Goal: Task Accomplishment & Management: Manage account settings

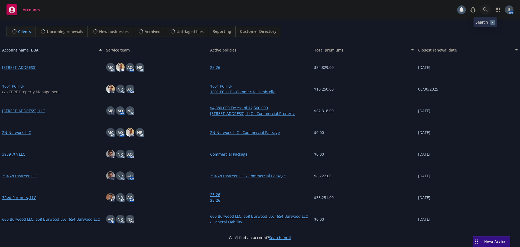
click at [486, 10] on icon at bounding box center [485, 9] width 5 height 5
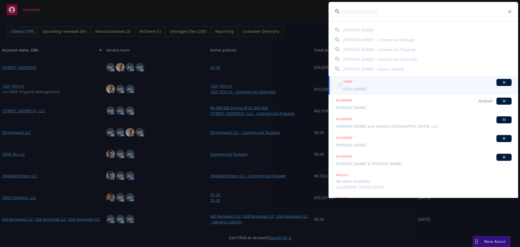
type input "stephen schwart"
click at [358, 86] on span "Stephen Schwartz" at bounding box center [424, 89] width 176 height 6
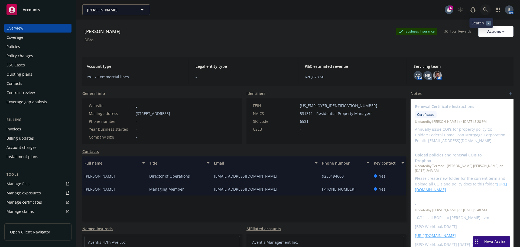
click at [483, 11] on icon at bounding box center [485, 9] width 5 height 5
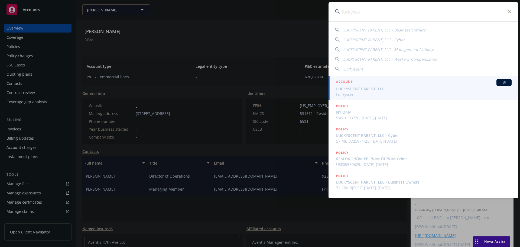
type input "luckysce"
click at [360, 87] on span "LUCKYSCENT PARENT, LLC" at bounding box center [424, 89] width 176 height 6
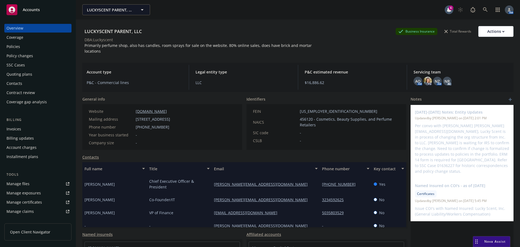
click at [17, 46] on div "Policies" at bounding box center [14, 46] width 14 height 9
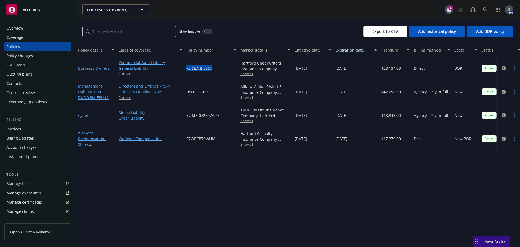
drag, startPoint x: 214, startPoint y: 68, endPoint x: 186, endPoint y: 68, distance: 27.6
click at [186, 68] on div "72 SBA BJ50S7" at bounding box center [211, 68] width 54 height 24
copy span "72 SBA BJ50S7"
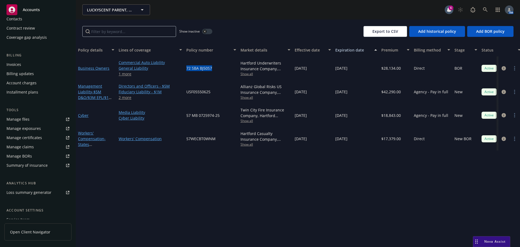
scroll to position [106, 0]
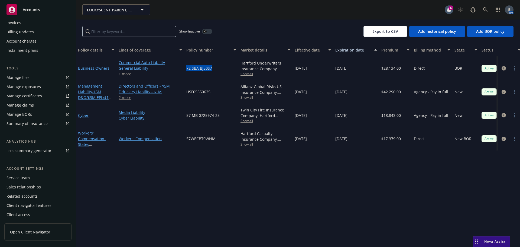
click at [22, 177] on div "Service team" at bounding box center [18, 177] width 23 height 9
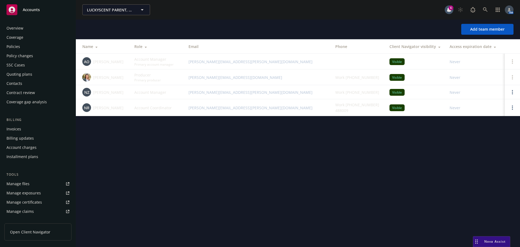
click at [33, 49] on div "Policies" at bounding box center [38, 46] width 63 height 9
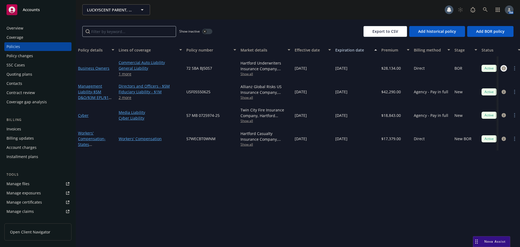
click at [505, 67] on icon "circleInformation" at bounding box center [504, 68] width 4 height 4
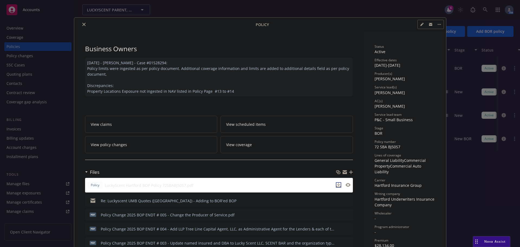
click at [336, 184] on icon "download file" at bounding box center [338, 185] width 4 height 4
click at [82, 24] on icon "close" at bounding box center [83, 24] width 3 height 3
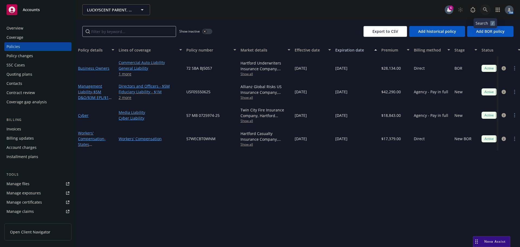
click at [483, 5] on link at bounding box center [485, 9] width 11 height 11
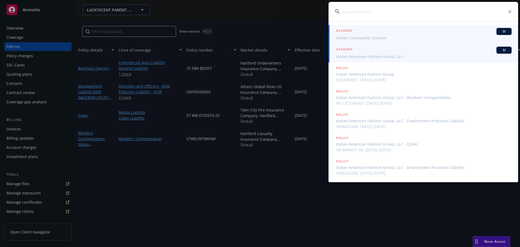
type input "itlaian america"
click at [368, 50] on div "ACCOUNT BI" at bounding box center [424, 50] width 176 height 7
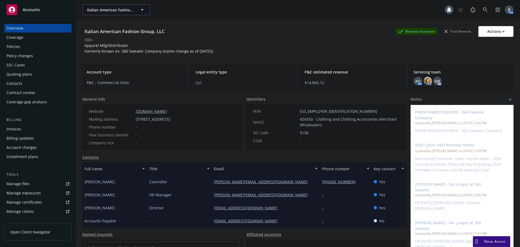
click at [15, 130] on div "Invoices" at bounding box center [14, 129] width 15 height 9
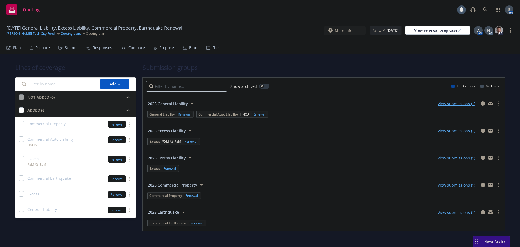
click at [162, 47] on div "Propose" at bounding box center [166, 48] width 15 height 4
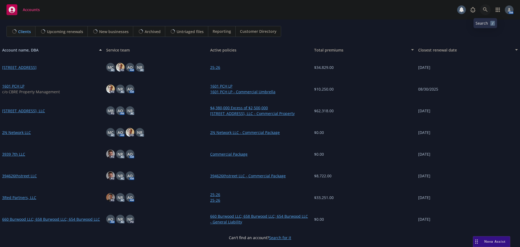
click at [487, 12] on link at bounding box center [485, 9] width 11 height 11
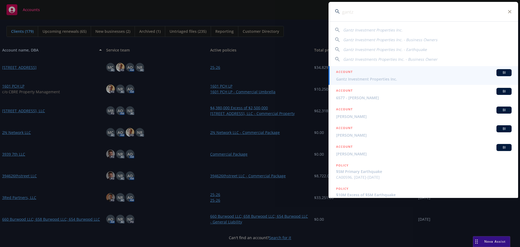
type input "gantz"
click at [361, 81] on span "Gantz Investment Properties Inc." at bounding box center [424, 79] width 176 height 6
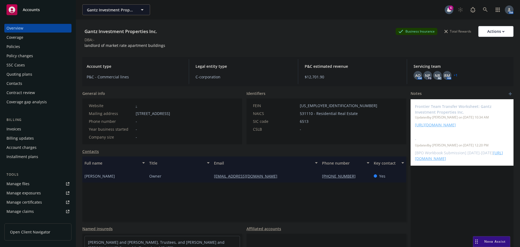
click at [20, 48] on div "Policies" at bounding box center [14, 46] width 14 height 9
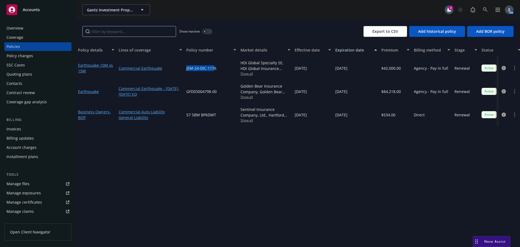
drag, startPoint x: 202, startPoint y: 68, endPoint x: 219, endPoint y: 69, distance: 17.1
click at [182, 70] on div "Earthquake - 10M xs 15M Commercial Earthquake JEM-24-DIC-1176 HDI Global Specia…" at bounding box center [337, 67] width 523 height 23
click at [221, 69] on div "JEM-24-DIC-1176" at bounding box center [211, 67] width 54 height 23
drag, startPoint x: 216, startPoint y: 69, endPoint x: 186, endPoint y: 70, distance: 29.5
click at [186, 70] on div "JEM-24-DIC-1176" at bounding box center [211, 67] width 54 height 23
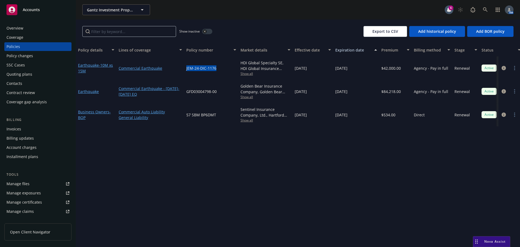
copy span "JEM-24-DIC-1176"
click at [264, 23] on div "Show inactive Export to CSV Add historical policy Add BOR policy" at bounding box center [298, 32] width 444 height 24
click at [514, 91] on circle "more" at bounding box center [514, 91] width 1 height 1
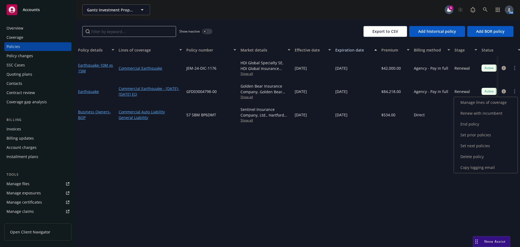
click at [474, 125] on link "End policy" at bounding box center [486, 124] width 64 height 11
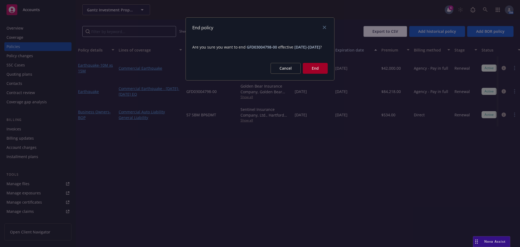
click at [317, 73] on button "End" at bounding box center [315, 68] width 25 height 11
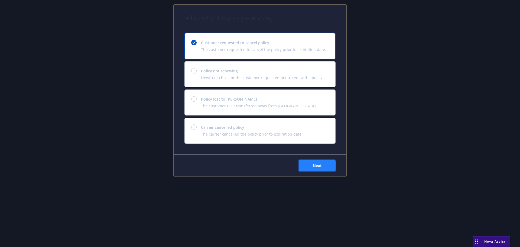
click at [322, 164] on span "Next" at bounding box center [317, 165] width 9 height 5
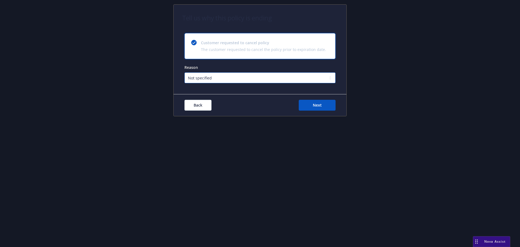
click at [236, 80] on select "Not specified Service Pricing Buyer change M&A, Bankruptcy, or Out of business …" at bounding box center [259, 77] width 151 height 11
select select "Lost on BOR"
click at [184, 72] on select "Not specified Service Pricing Buyer change M&A, Bankruptcy, or Out of business …" at bounding box center [259, 77] width 151 height 11
click at [312, 104] on button "Next" at bounding box center [317, 105] width 37 height 11
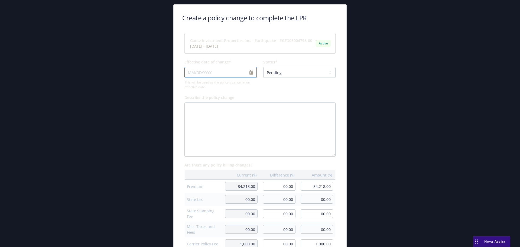
select select "August"
select select "2025"
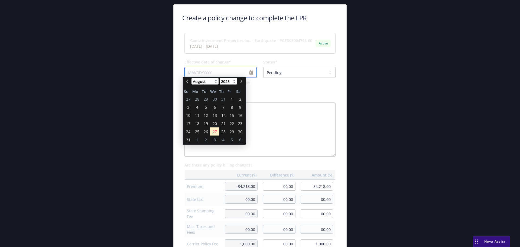
click at [251, 71] on input "Effective date of change*" at bounding box center [220, 72] width 72 height 11
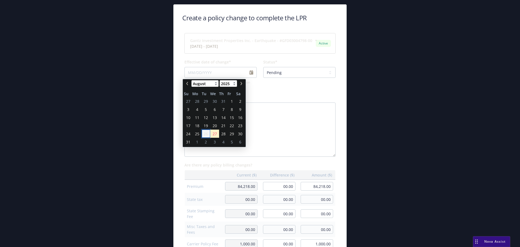
click at [205, 134] on span "26" at bounding box center [206, 134] width 4 height 6
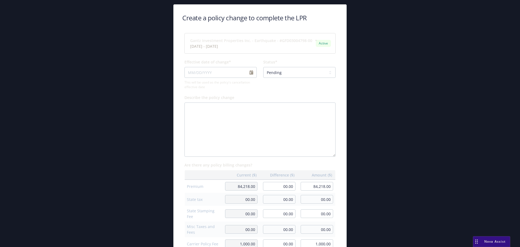
type input "08/26/2025"
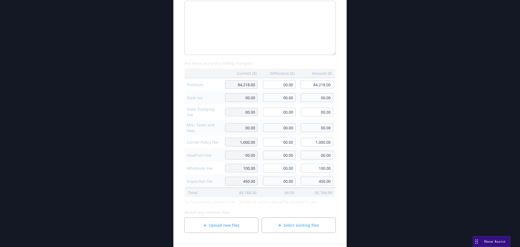
scroll to position [125, 0]
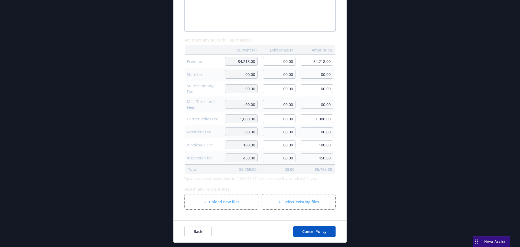
click at [230, 204] on span "Upload new files" at bounding box center [224, 202] width 31 height 6
click at [219, 201] on span "Upload new files" at bounding box center [224, 202] width 31 height 6
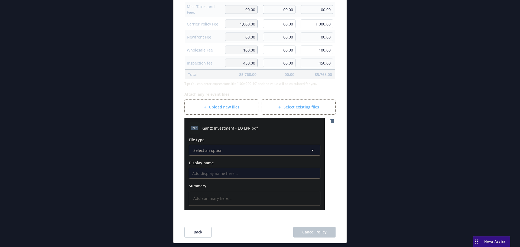
scroll to position [220, 0]
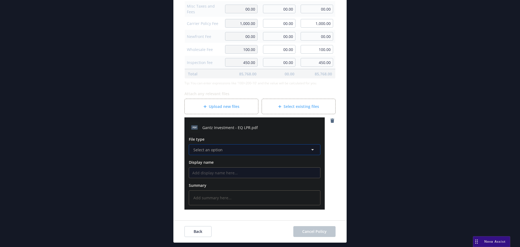
click at [212, 149] on span "Select an option" at bounding box center [207, 150] width 29 height 6
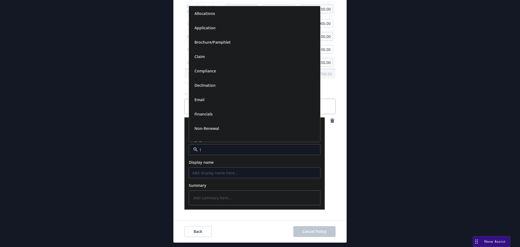
type input "lp"
type textarea "x"
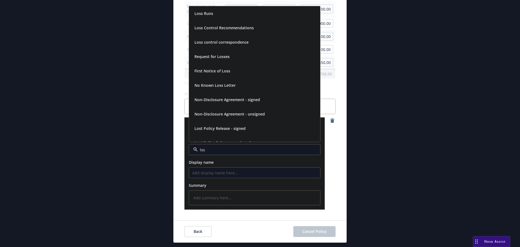
type input "lost"
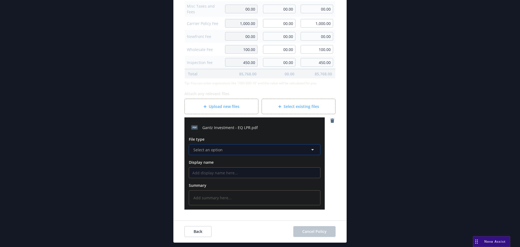
click at [224, 150] on button "Select an option" at bounding box center [255, 149] width 132 height 11
type input "lost po"
click at [221, 162] on span "Lost Policy Release - signed" at bounding box center [219, 165] width 51 height 6
click at [314, 230] on span "Cancel Policy" at bounding box center [314, 231] width 24 height 5
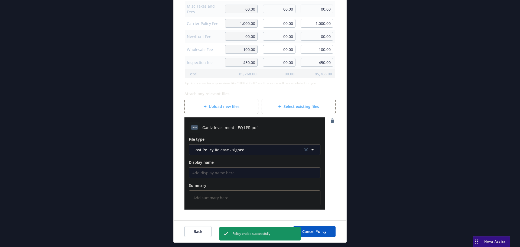
type textarea "x"
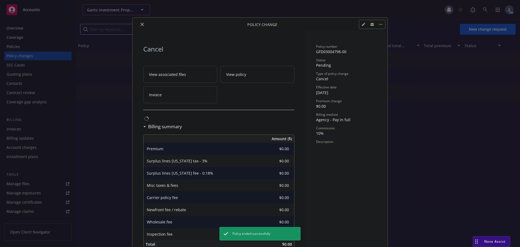
scroll to position [13, 0]
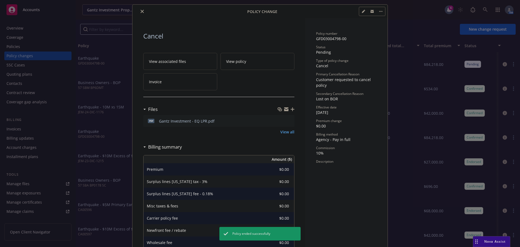
click at [141, 11] on icon "close" at bounding box center [142, 11] width 3 height 3
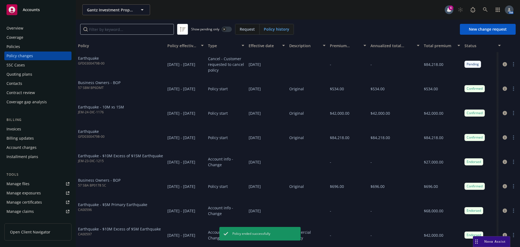
click at [19, 45] on div "Policies" at bounding box center [14, 46] width 14 height 9
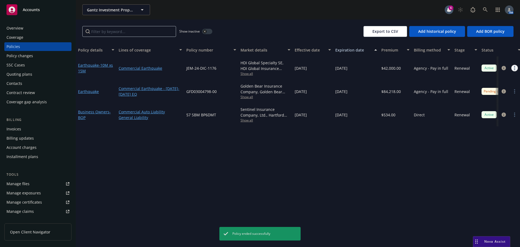
click at [514, 70] on circle "more" at bounding box center [514, 69] width 1 height 1
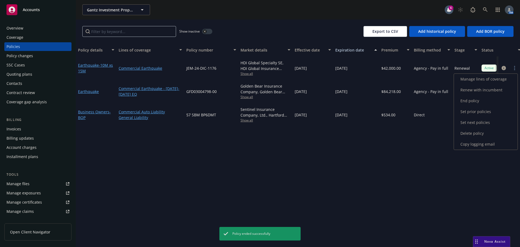
click at [465, 101] on link "End policy" at bounding box center [486, 100] width 64 height 11
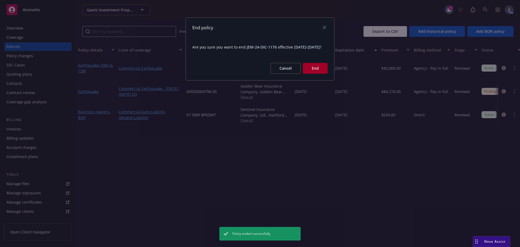
click at [317, 74] on button "End" at bounding box center [315, 68] width 25 height 11
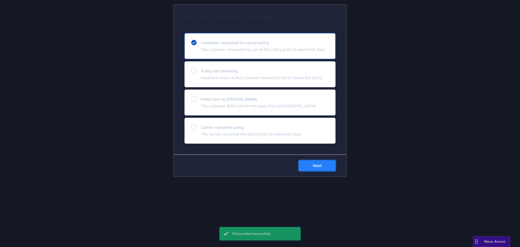
click at [306, 161] on button "Next" at bounding box center [317, 165] width 37 height 11
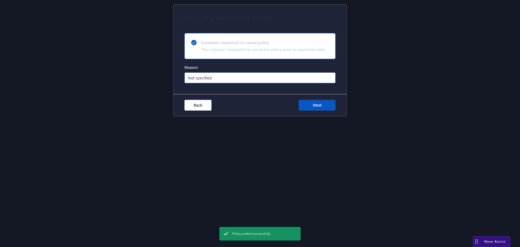
click at [209, 78] on select "Not specified Service Pricing Buyer change M&A, Bankruptcy, or Out of business …" at bounding box center [259, 77] width 151 height 11
select select "Lost on BOR"
click at [184, 72] on select "Not specified Service Pricing Buyer change M&A, Bankruptcy, or Out of business …" at bounding box center [259, 77] width 151 height 11
click at [306, 106] on button "Next" at bounding box center [317, 105] width 37 height 11
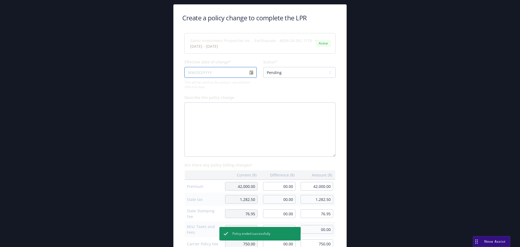
select select "August"
select select "2025"
click at [250, 73] on input "Effective date of change*" at bounding box center [220, 72] width 72 height 11
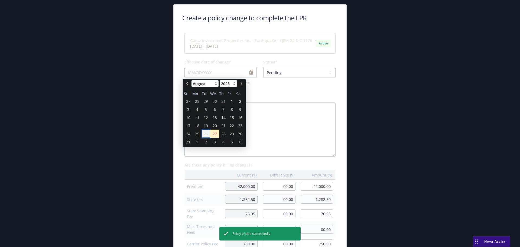
click at [205, 132] on span "26" at bounding box center [206, 134] width 4 height 6
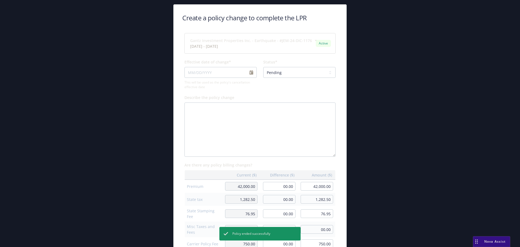
type input "08/26/2025"
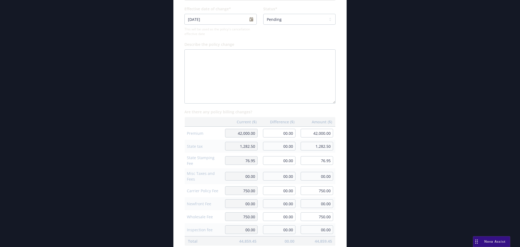
scroll to position [125, 0]
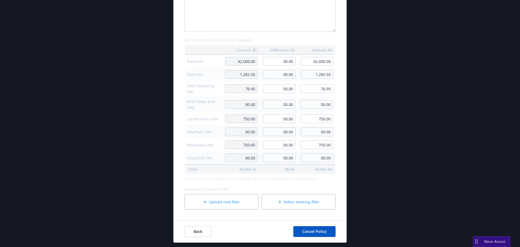
click at [235, 204] on span "Upload new files" at bounding box center [224, 202] width 31 height 6
type textarea "x"
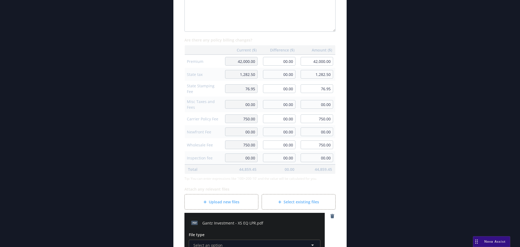
scroll to position [220, 0]
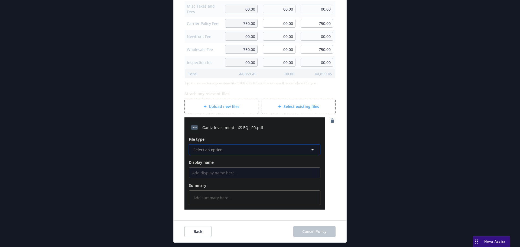
click at [228, 151] on button "Select an option" at bounding box center [255, 149] width 132 height 11
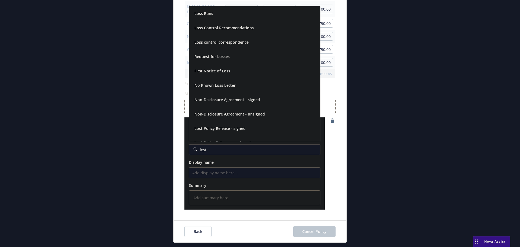
type input "lost"
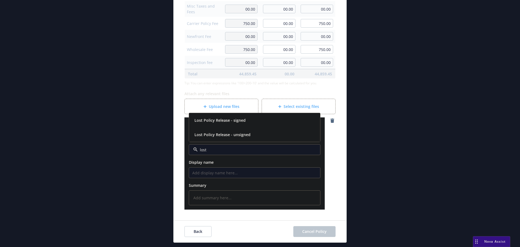
click at [241, 122] on span "Lost Policy Release - signed" at bounding box center [219, 120] width 51 height 6
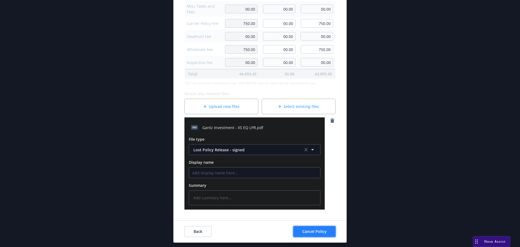
click at [318, 234] on button "Cancel Policy" at bounding box center [314, 231] width 42 height 11
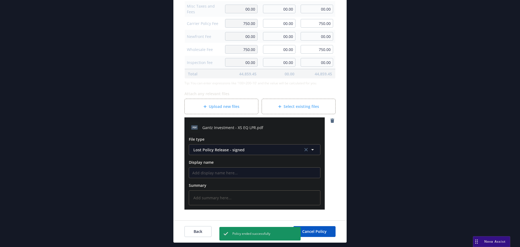
type textarea "x"
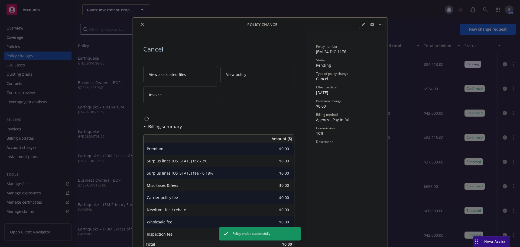
scroll to position [13, 0]
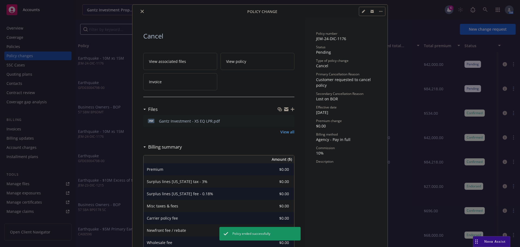
click at [141, 11] on icon "close" at bounding box center [142, 11] width 3 height 3
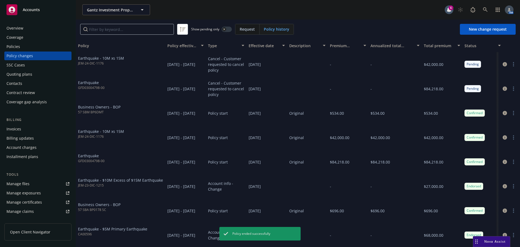
click at [15, 45] on div "Policies" at bounding box center [14, 46] width 14 height 9
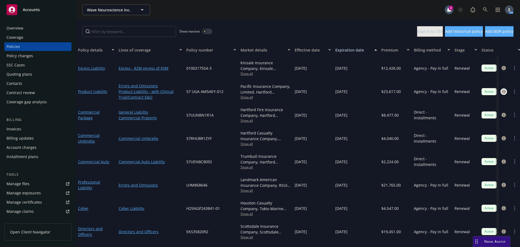
click at [502, 91] on link "circleInformation" at bounding box center [504, 91] width 7 height 7
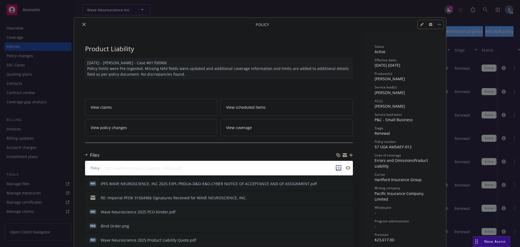
click at [336, 167] on icon "download file" at bounding box center [338, 168] width 4 height 4
click at [82, 24] on icon "close" at bounding box center [83, 24] width 3 height 3
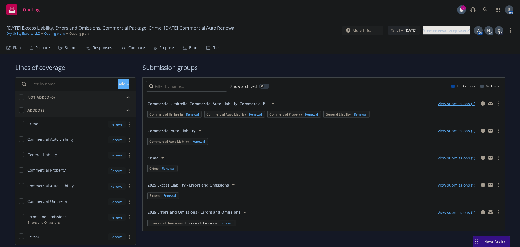
click at [161, 46] on div "Propose" at bounding box center [166, 48] width 15 height 4
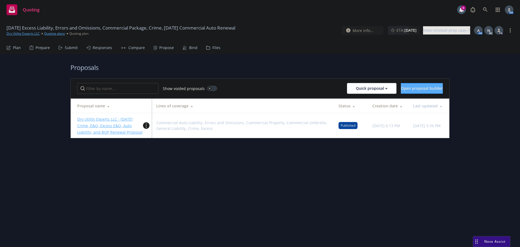
click at [146, 126] on circle "more" at bounding box center [146, 125] width 1 height 1
click at [122, 121] on link "Dry Utility Experts LLC - [DATE] Crime, E&O, Excess E&O, Auto Liability, and BO…" at bounding box center [109, 125] width 65 height 18
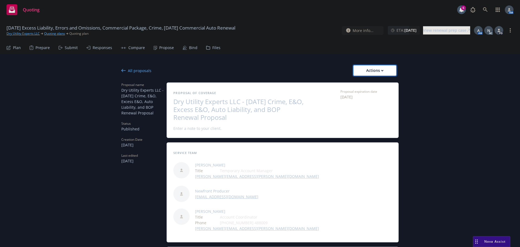
click at [362, 66] on div "Actions" at bounding box center [374, 70] width 25 height 10
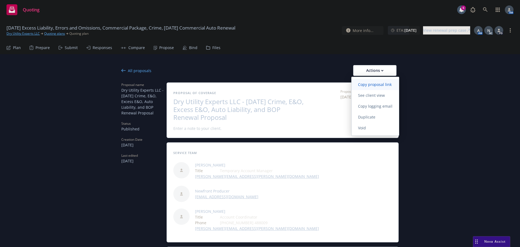
click at [369, 82] on span "Copy proposal link" at bounding box center [375, 84] width 47 height 5
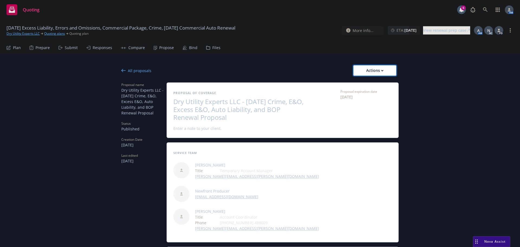
click at [377, 66] on div "Actions" at bounding box center [374, 70] width 25 height 10
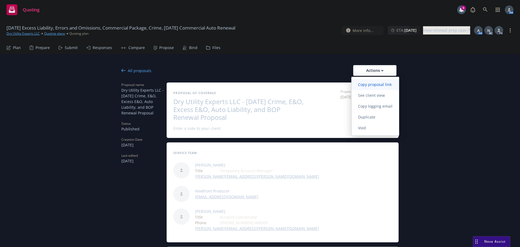
click at [374, 84] on span "Copy proposal link" at bounding box center [375, 84] width 47 height 5
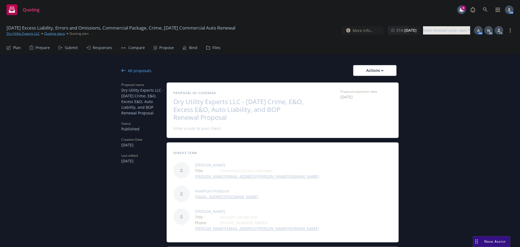
drag, startPoint x: 244, startPoint y: 100, endPoint x: 231, endPoint y: 119, distance: 22.5
click at [231, 119] on span "Dry Utility Experts LLC - 9/17/2025 Crime, E&O, Excess E&O, Auto Liability, and…" at bounding box center [239, 109] width 133 height 23
copy span "9/17/2025 Crime, E&O, Excess E&O, Auto Liability, and BOP Renewal Proposal"
click at [244, 119] on span "Dry Utility Experts LLC - 9/17/2025 Crime, E&O, Excess E&O, Auto Liability, and…" at bounding box center [239, 109] width 133 height 23
click at [362, 69] on div "Actions" at bounding box center [374, 70] width 25 height 10
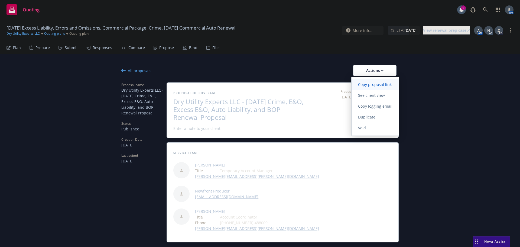
click at [366, 82] on span "Copy proposal link" at bounding box center [375, 84] width 47 height 5
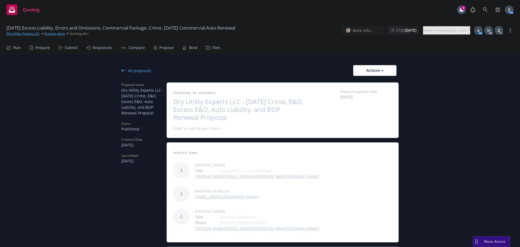
type textarea "x"
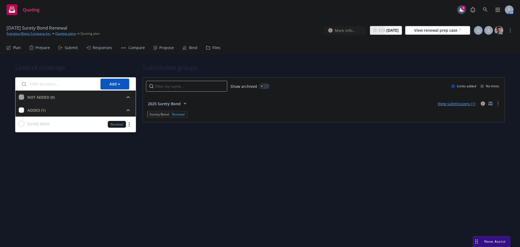
click at [168, 47] on div "Propose" at bounding box center [166, 48] width 15 height 4
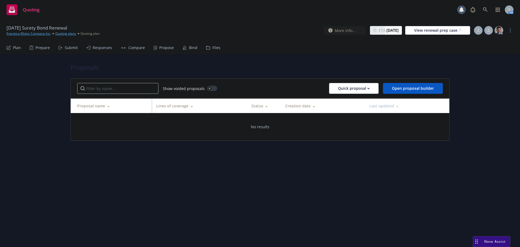
click at [185, 47] on icon at bounding box center [185, 48] width 4 height 4
